Goal: Find contact information: Find contact information

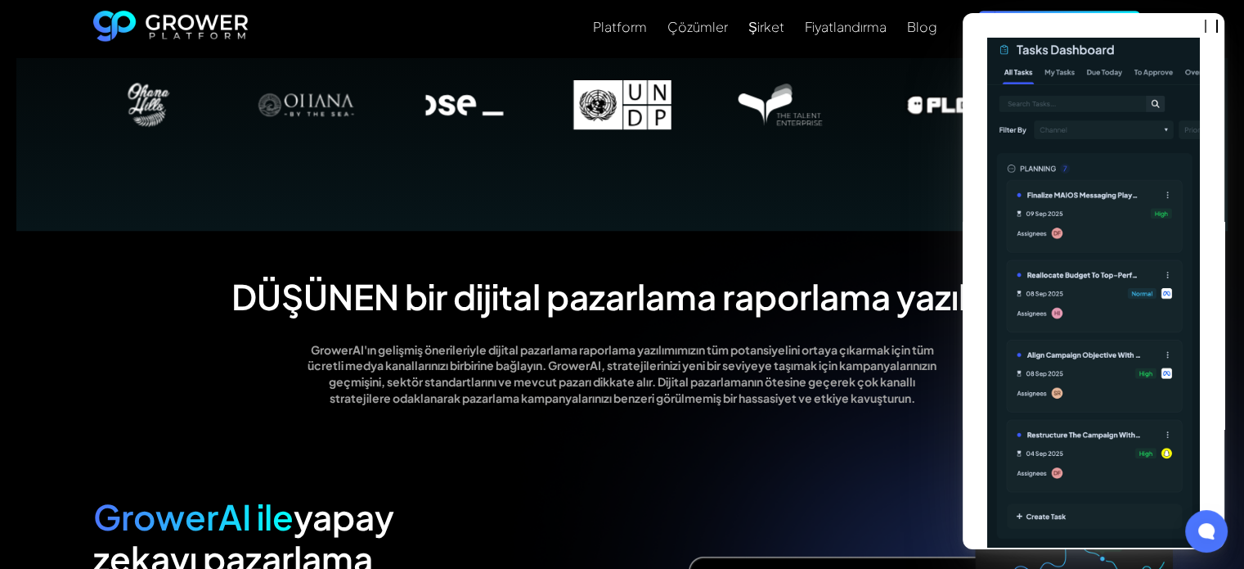
scroll to position [1227, 0]
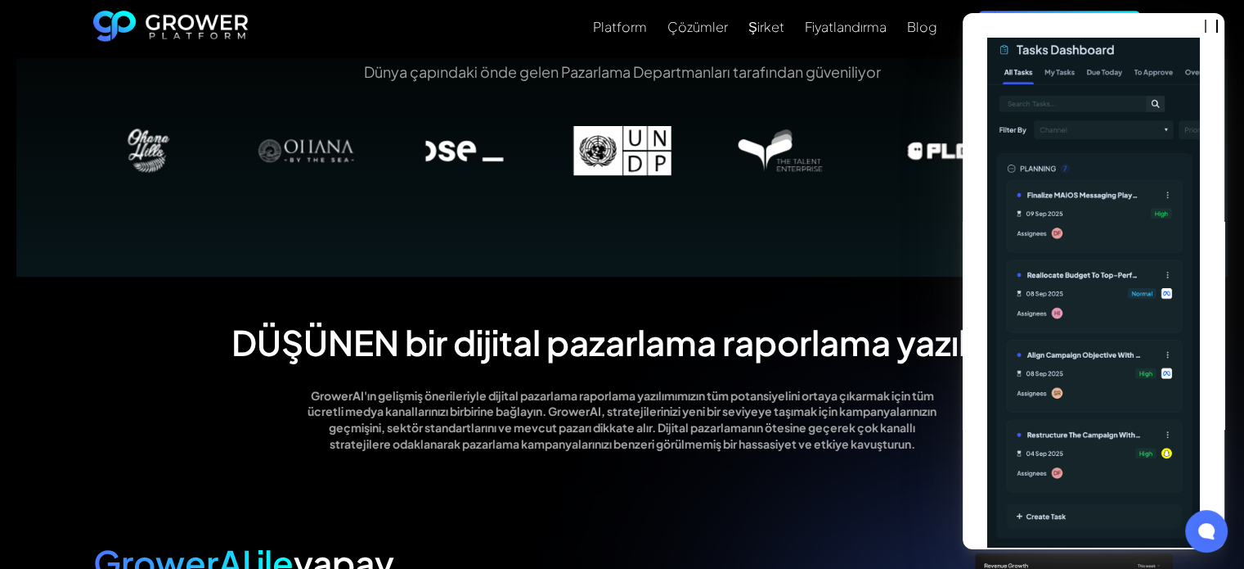
click at [949, 277] on div "Dünya çapındaki önde gelen Pazarlama Departmanları tarafından güveniliyor" at bounding box center [622, 130] width 1212 height 294
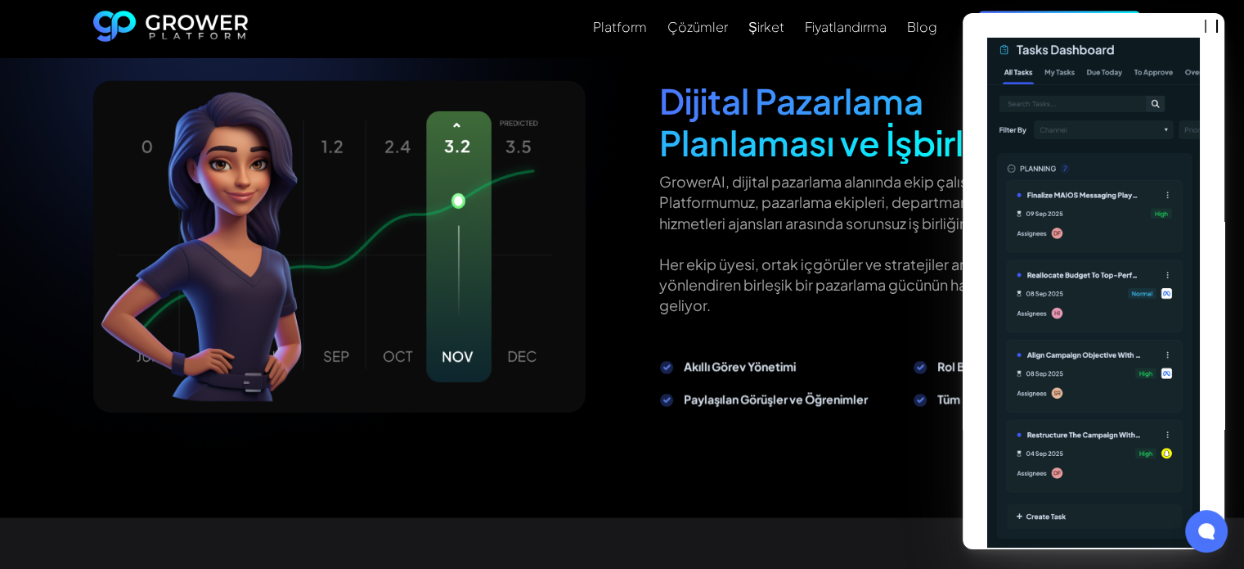
scroll to position [2209, 0]
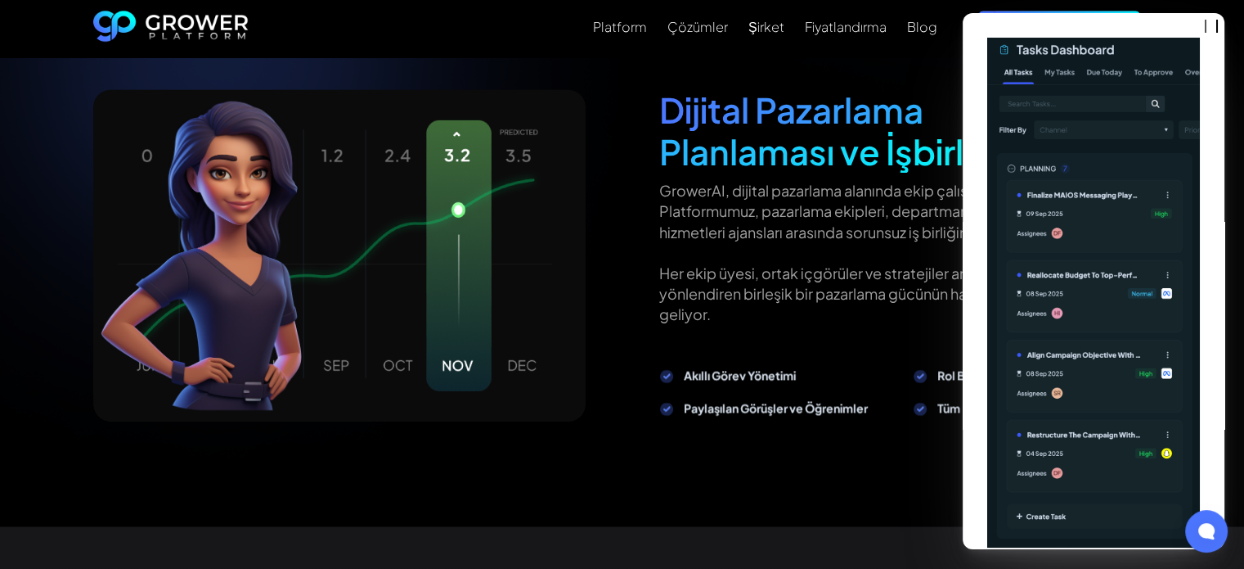
click at [724, 298] on p "GrowerAI, dijital pazarlama alanında ekip çalışmasını yeniden tanımlıyor. Platf…" at bounding box center [905, 252] width 492 height 144
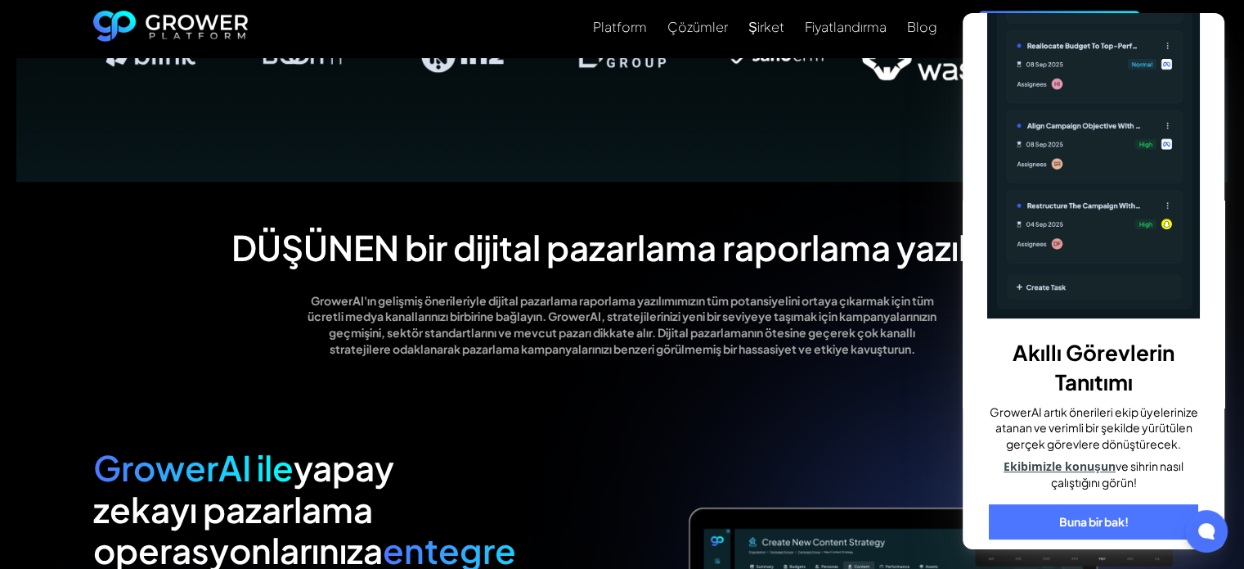
scroll to position [1227, 0]
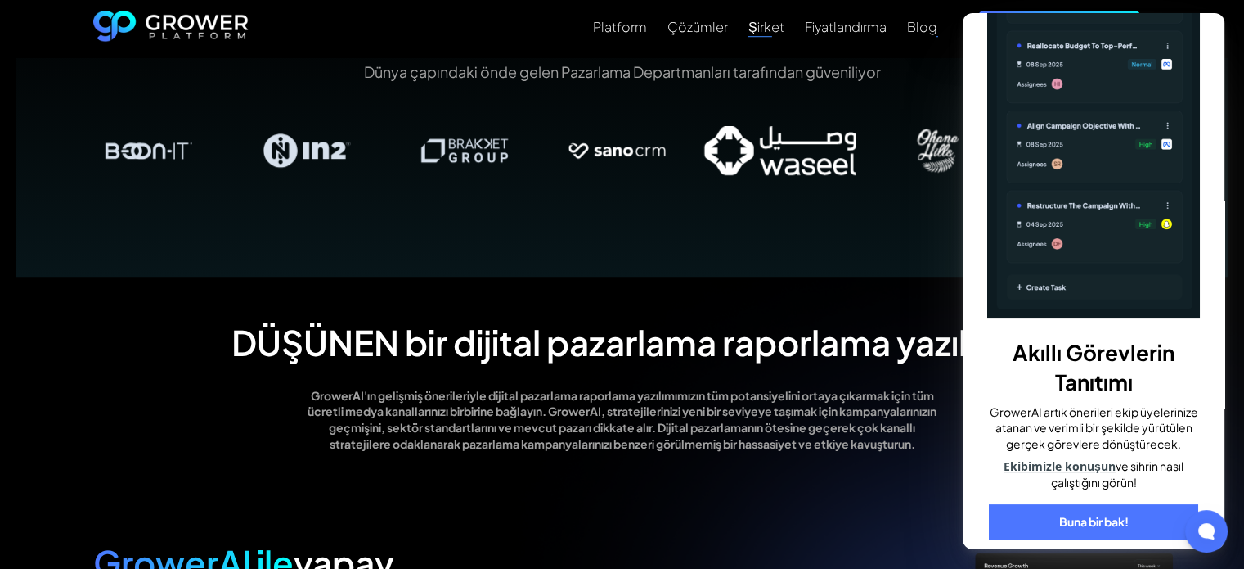
click at [761, 27] on font "Şirket" at bounding box center [767, 26] width 36 height 17
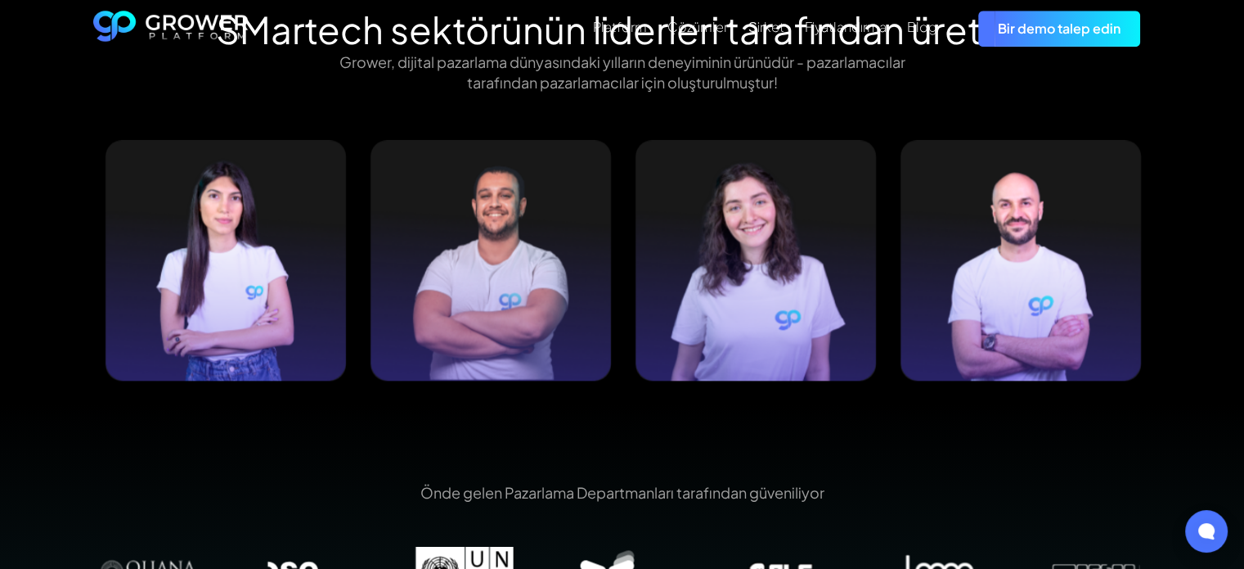
scroll to position [1800, 0]
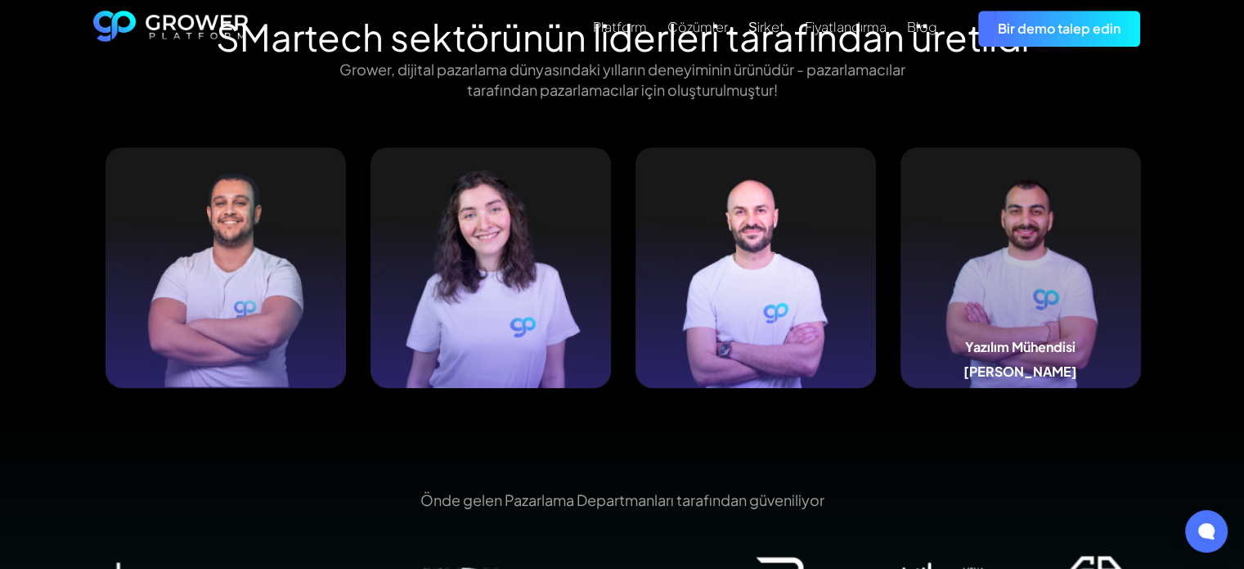
click at [1006, 313] on img at bounding box center [1021, 267] width 241 height 241
click at [1015, 362] on font "[PERSON_NAME]" at bounding box center [1021, 370] width 114 height 17
click at [1019, 362] on div "Yazılım Mühendisi Ali Harake" at bounding box center [1021, 363] width 241 height 49
click at [998, 297] on img at bounding box center [1021, 267] width 241 height 241
click at [999, 295] on img at bounding box center [1021, 267] width 241 height 241
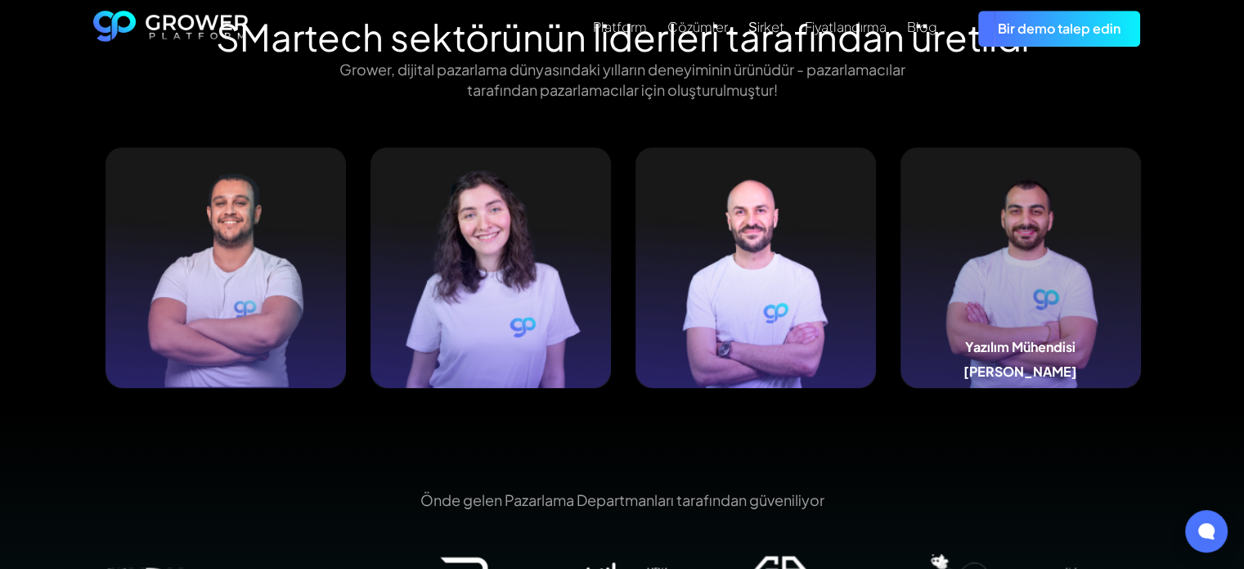
click at [999, 295] on img at bounding box center [1021, 267] width 241 height 241
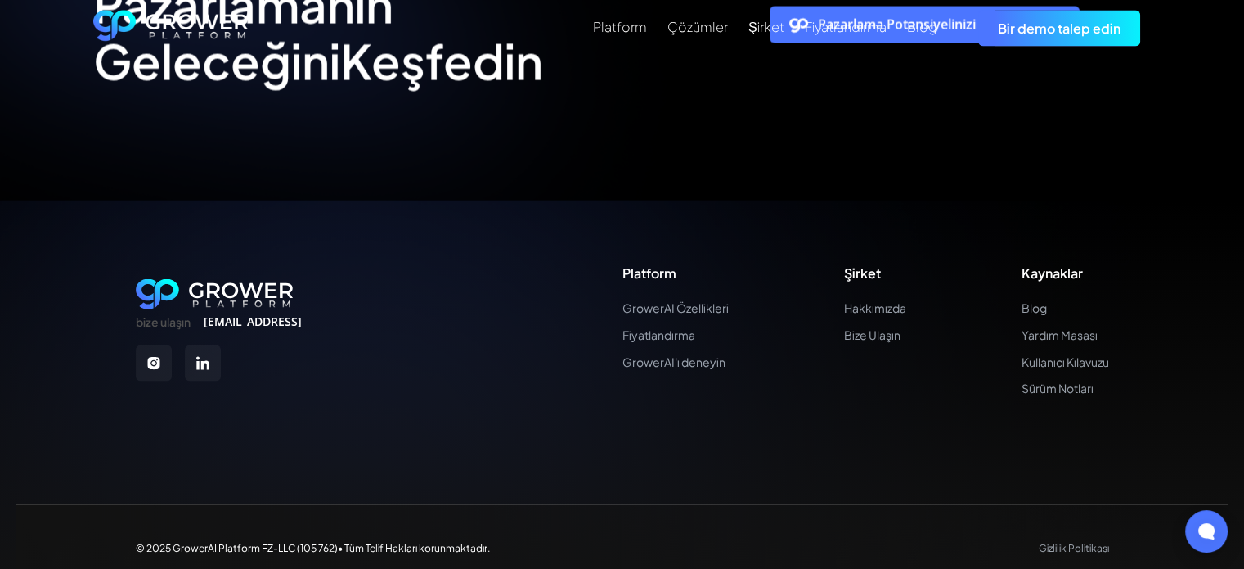
scroll to position [3458, 0]
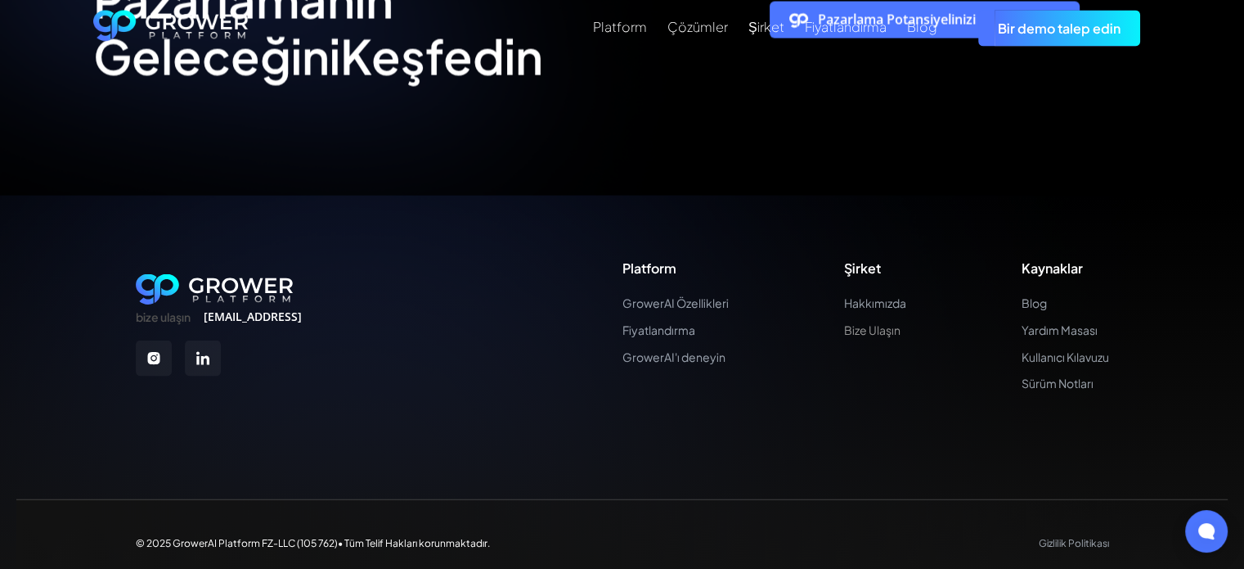
click at [886, 322] on font "Bize Ulaşın" at bounding box center [872, 329] width 56 height 15
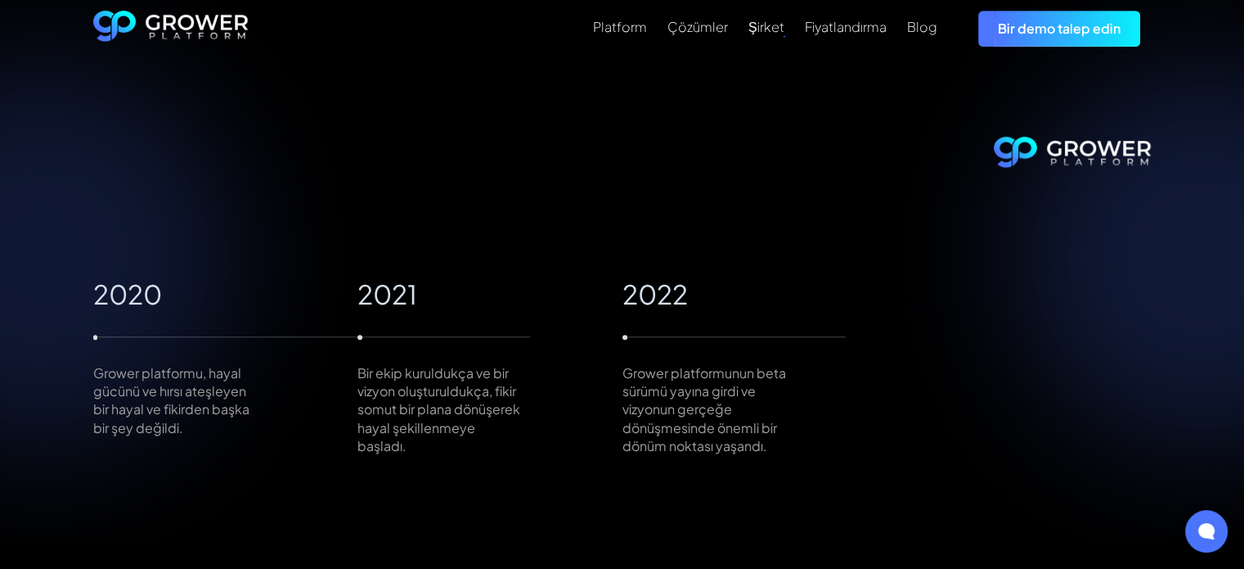
scroll to position [922, 0]
